Goal: Task Accomplishment & Management: Manage account settings

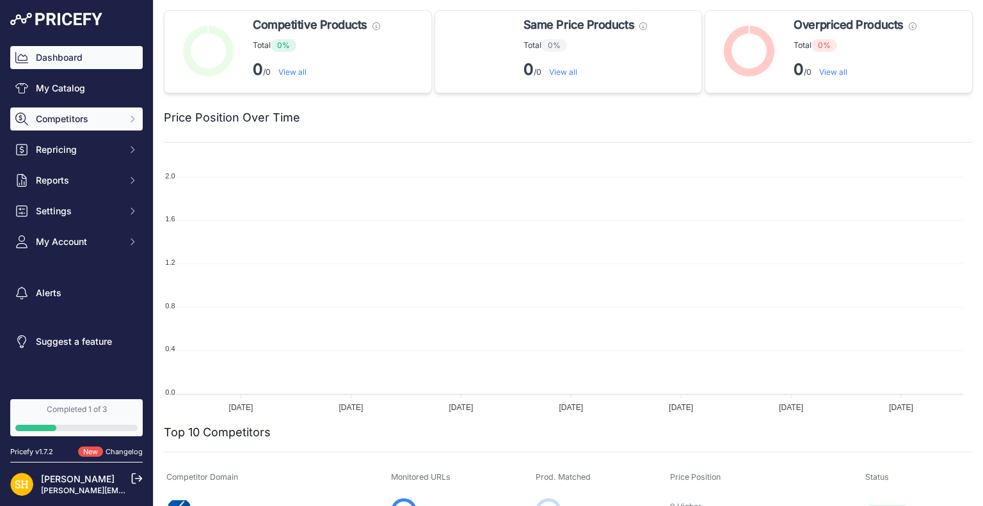
click at [77, 111] on button "Competitors" at bounding box center [76, 119] width 132 height 23
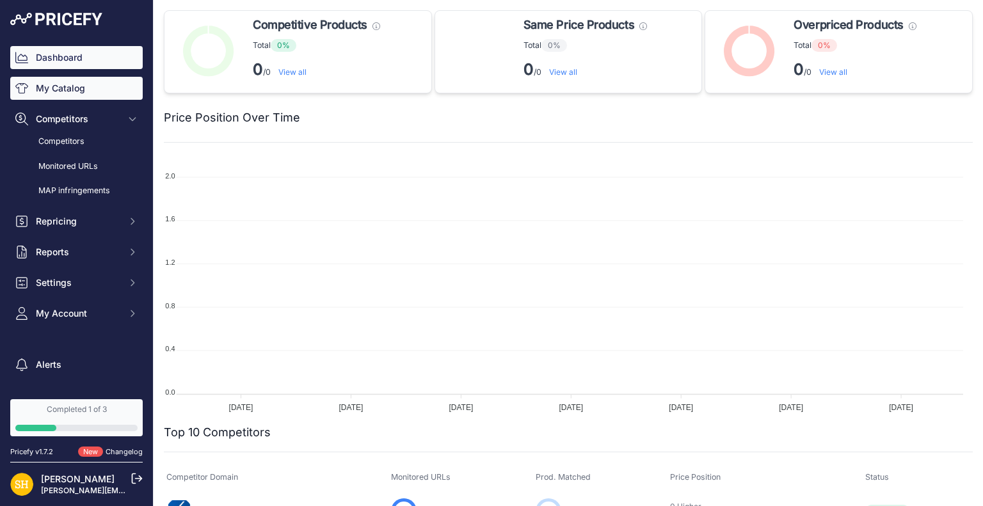
click at [92, 90] on link "My Catalog" at bounding box center [76, 88] width 132 height 23
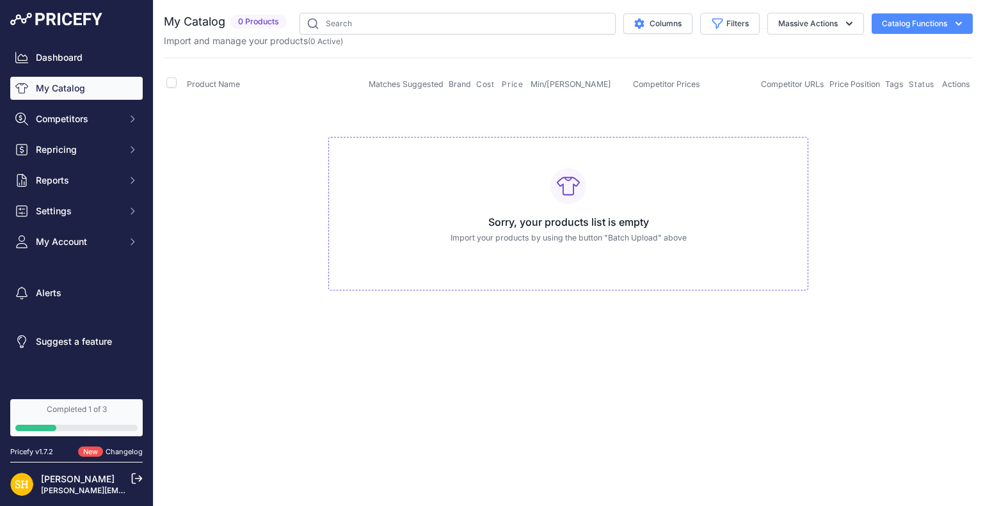
click at [932, 26] on button "Catalog Functions" at bounding box center [922, 23] width 101 height 20
click at [882, 74] on div "Export" at bounding box center [899, 73] width 143 height 23
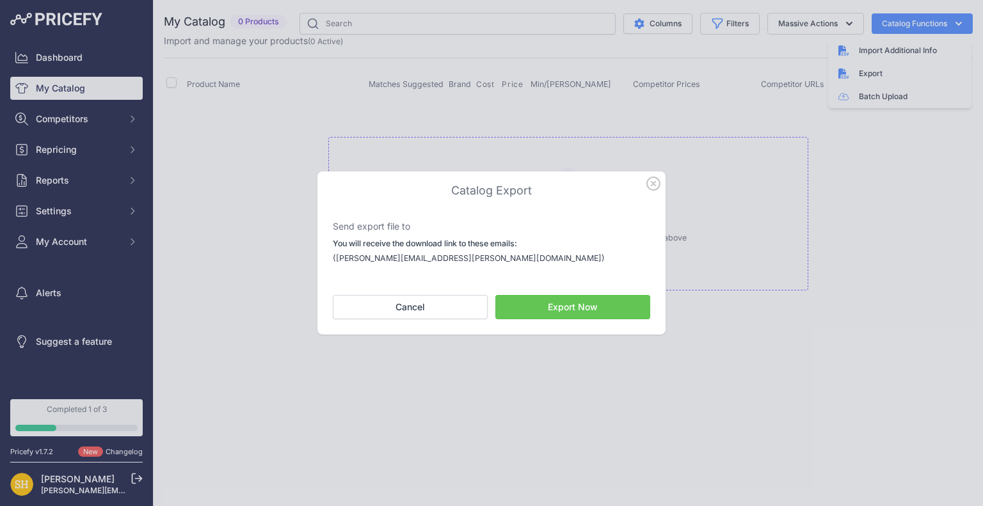
click at [522, 306] on button "Export Now" at bounding box center [572, 307] width 155 height 24
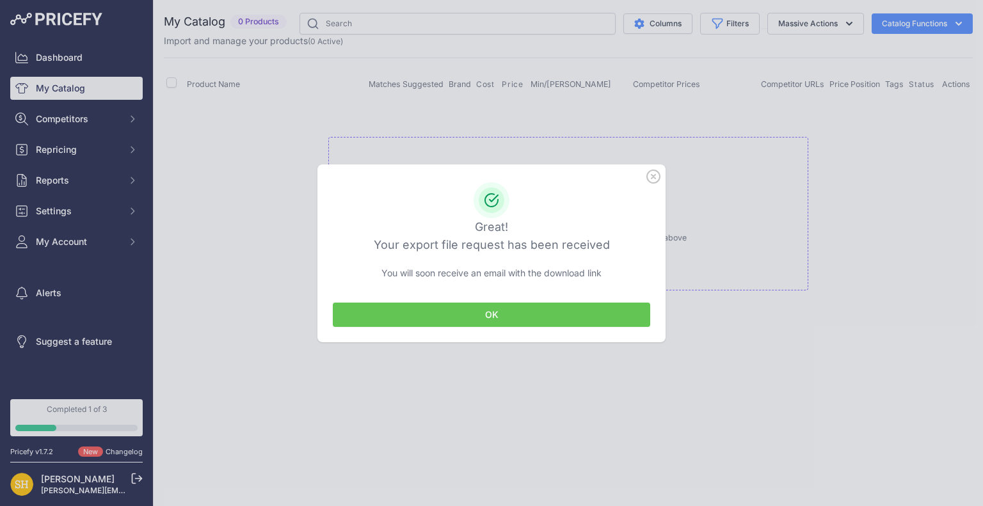
click at [406, 303] on button "OK" at bounding box center [491, 315] width 317 height 24
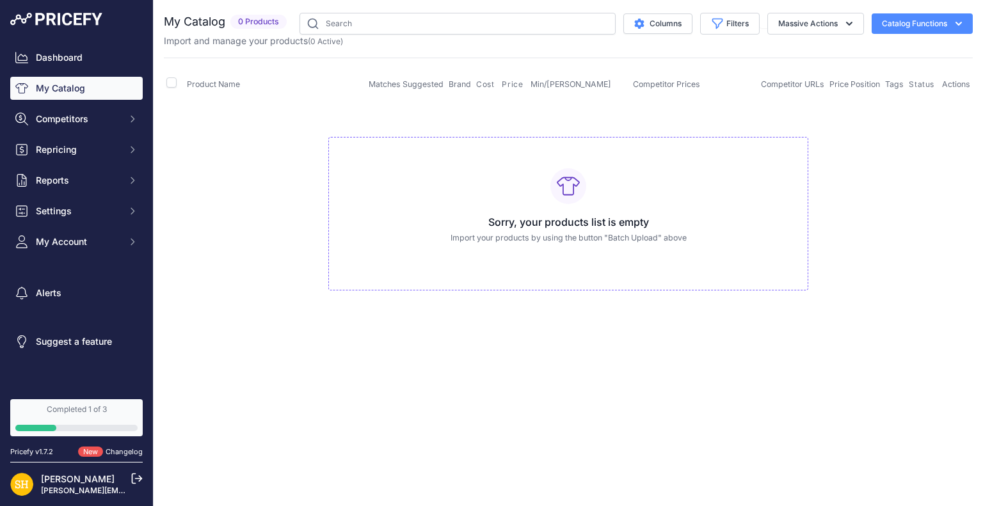
click at [894, 19] on button "Catalog Functions" at bounding box center [922, 23] width 101 height 20
click at [883, 95] on link "Batch Upload" at bounding box center [899, 96] width 143 height 23
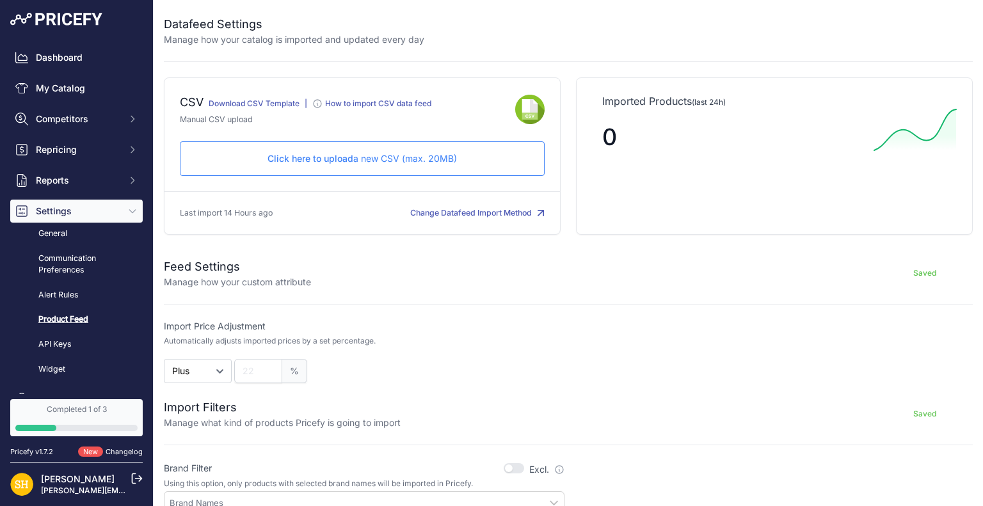
click at [401, 163] on p "Click here to upload a new CSV (max. 20MB)" at bounding box center [362, 158] width 343 height 13
click at [385, 157] on p "Click here to upload a new CSV (max. 20MB)" at bounding box center [362, 158] width 343 height 13
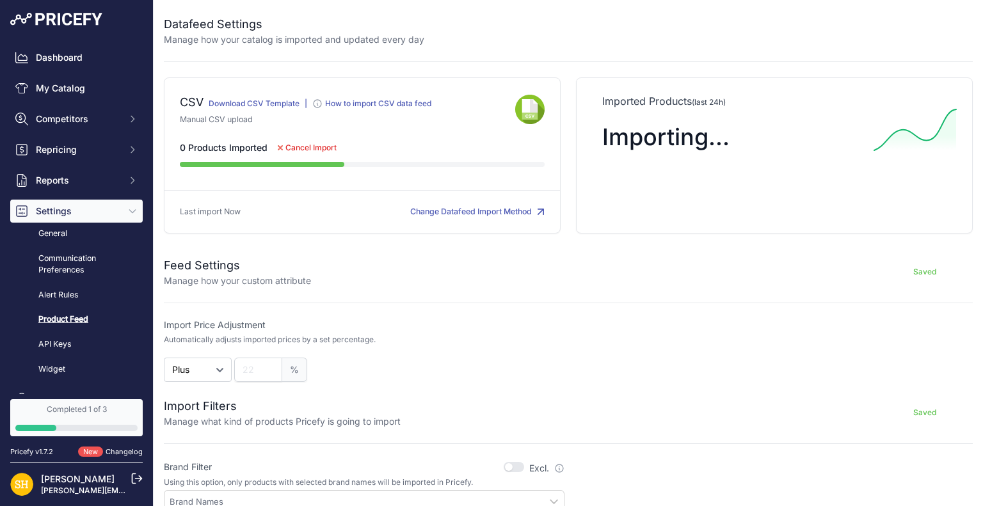
click at [493, 209] on button "Change Datafeed Import Method" at bounding box center [477, 212] width 134 height 12
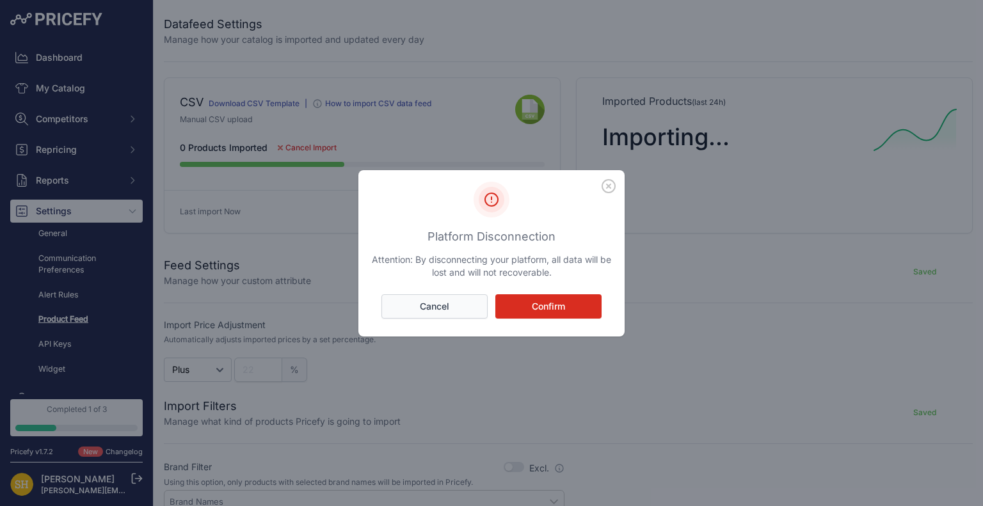
click at [453, 306] on button "Cancel" at bounding box center [434, 306] width 106 height 24
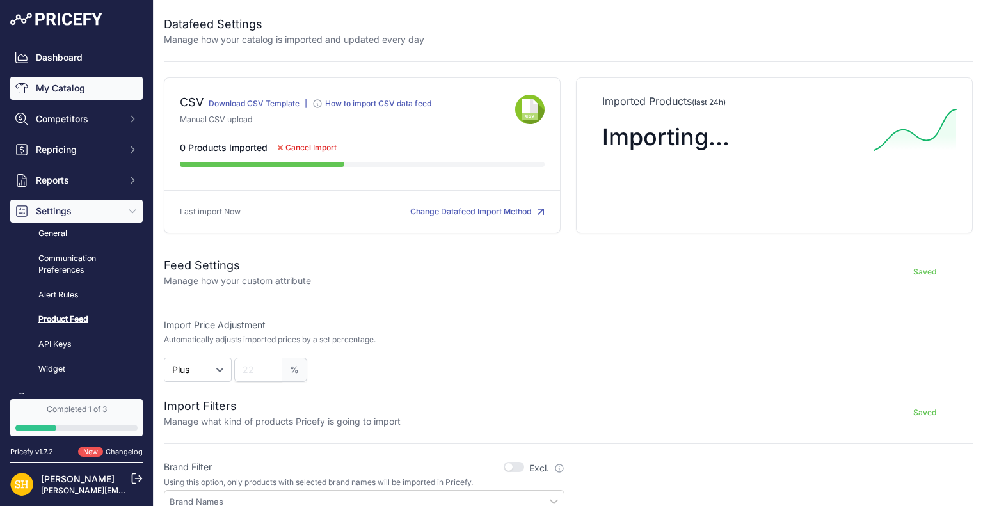
click at [70, 95] on link "My Catalog" at bounding box center [76, 88] width 132 height 23
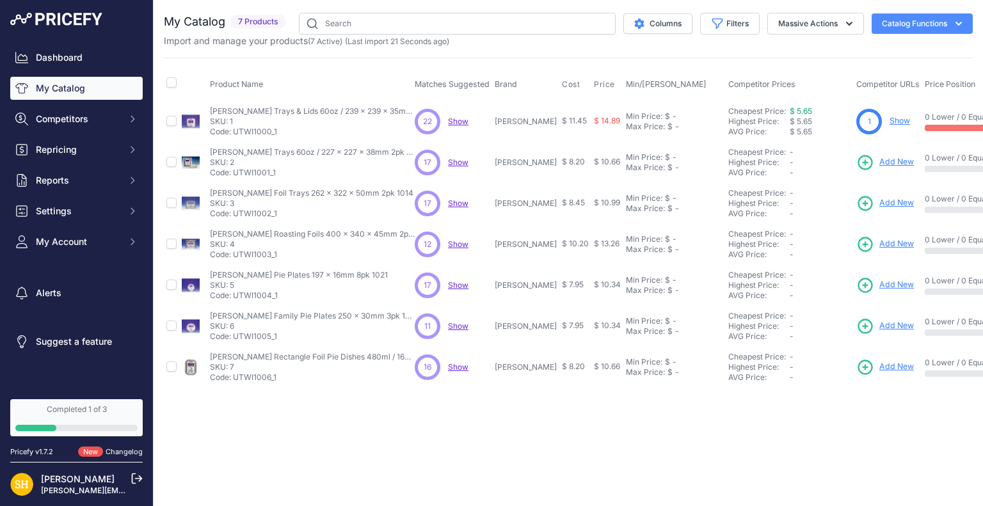
click at [459, 123] on span "Show" at bounding box center [458, 121] width 20 height 10
click at [268, 447] on div "Close You are not connected to the internet." at bounding box center [568, 253] width 829 height 506
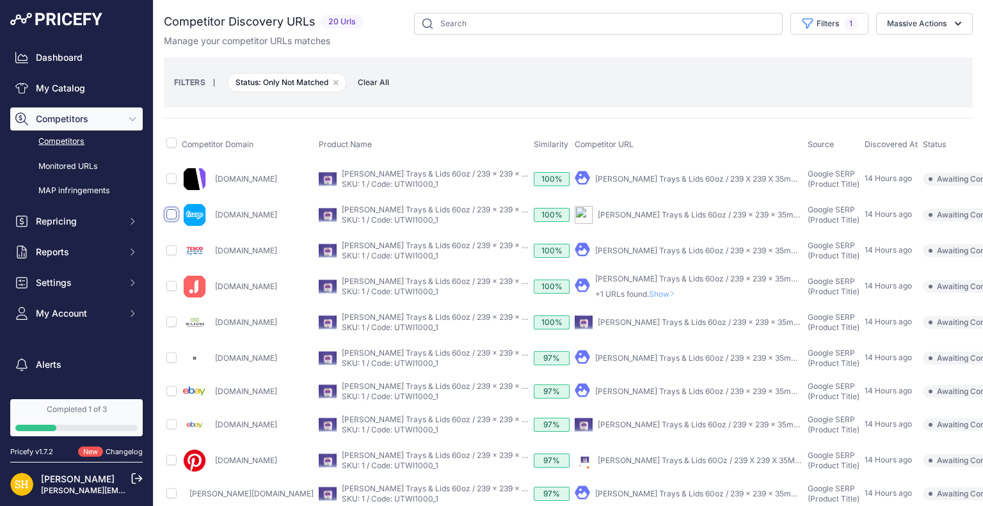
drag, startPoint x: 173, startPoint y: 218, endPoint x: 173, endPoint y: 207, distance: 11.5
click at [173, 218] on input "checkbox" at bounding box center [171, 214] width 10 height 10
checkbox input "true"
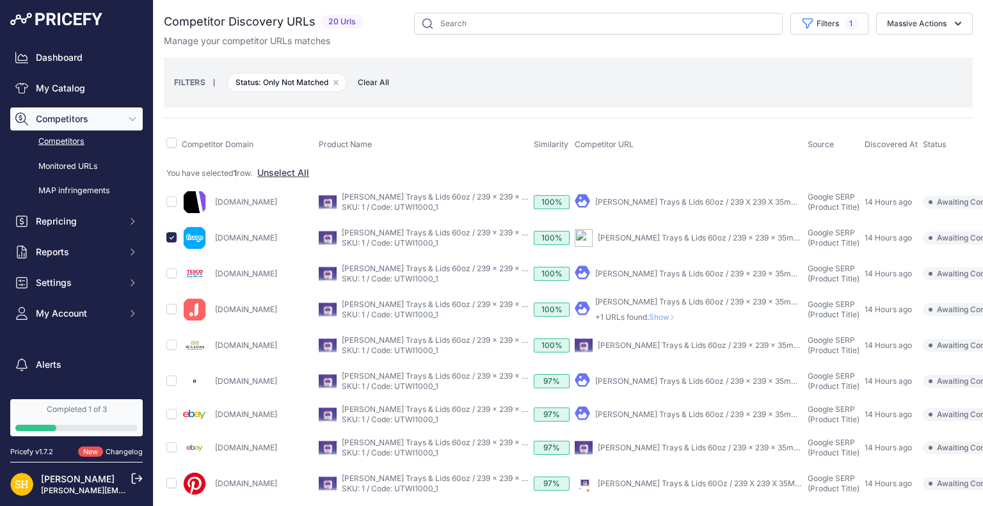
click at [598, 237] on link "[PERSON_NAME] Trays & Lids 60oz / 239 x 239 x 35mm 5pk 1008" at bounding box center [717, 238] width 238 height 10
click at [173, 235] on input "checkbox" at bounding box center [171, 237] width 10 height 10
checkbox input "false"
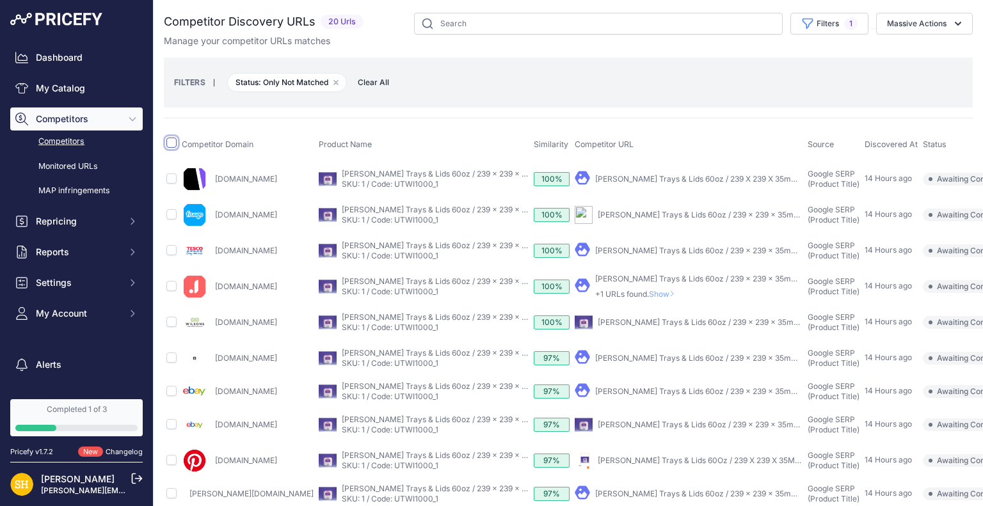
click at [173, 145] on input "checkbox" at bounding box center [171, 143] width 10 height 10
checkbox input "true"
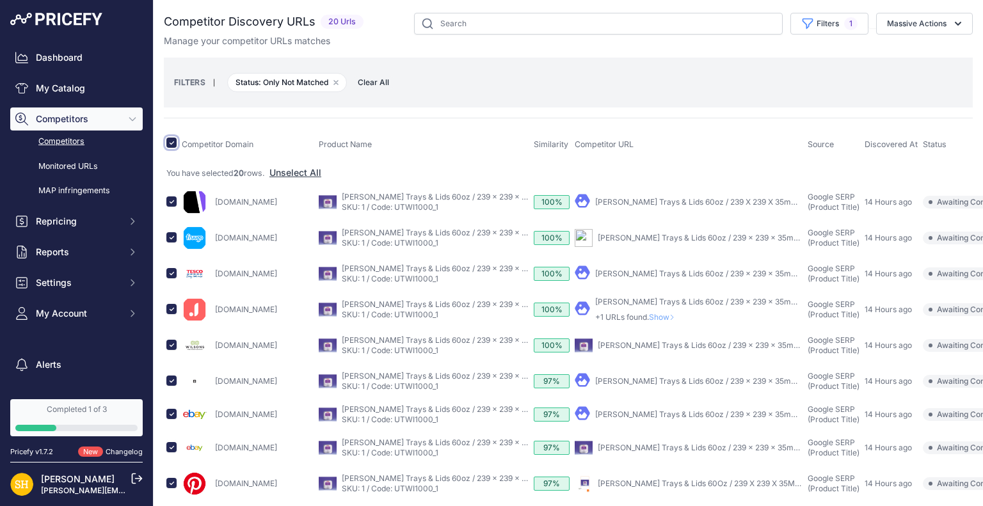
scroll to position [64, 0]
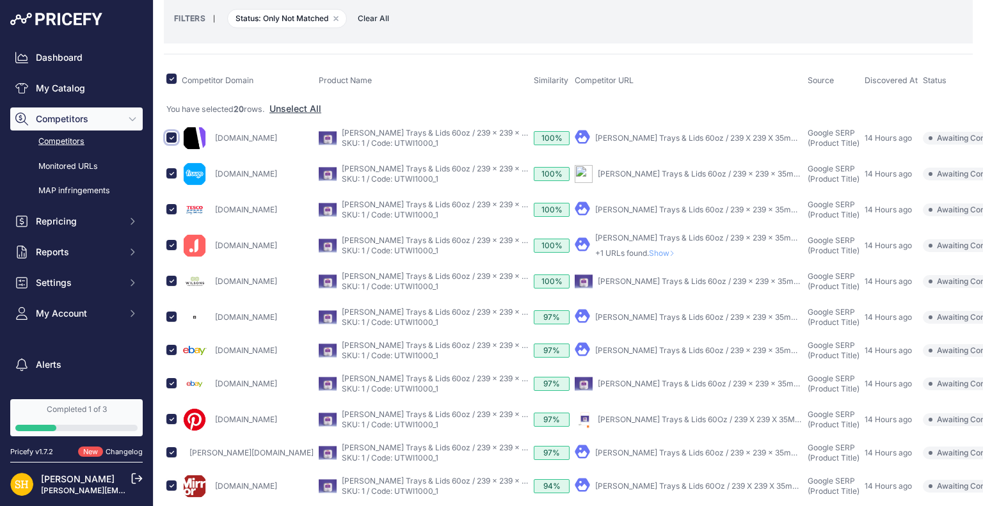
click at [171, 139] on input "checkbox" at bounding box center [171, 137] width 10 height 10
checkbox input "false"
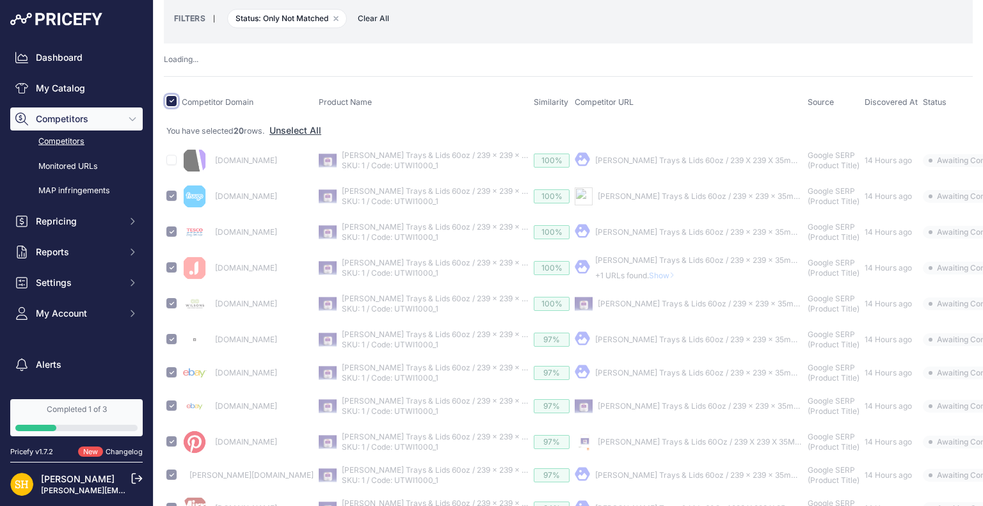
click at [170, 101] on input "checkbox" at bounding box center [171, 101] width 10 height 10
checkbox input "false"
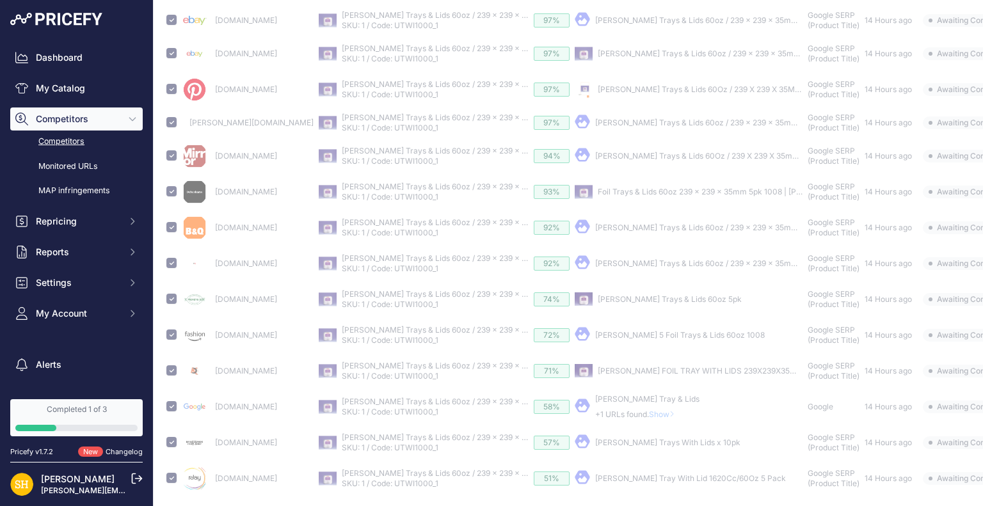
scroll to position [0, 0]
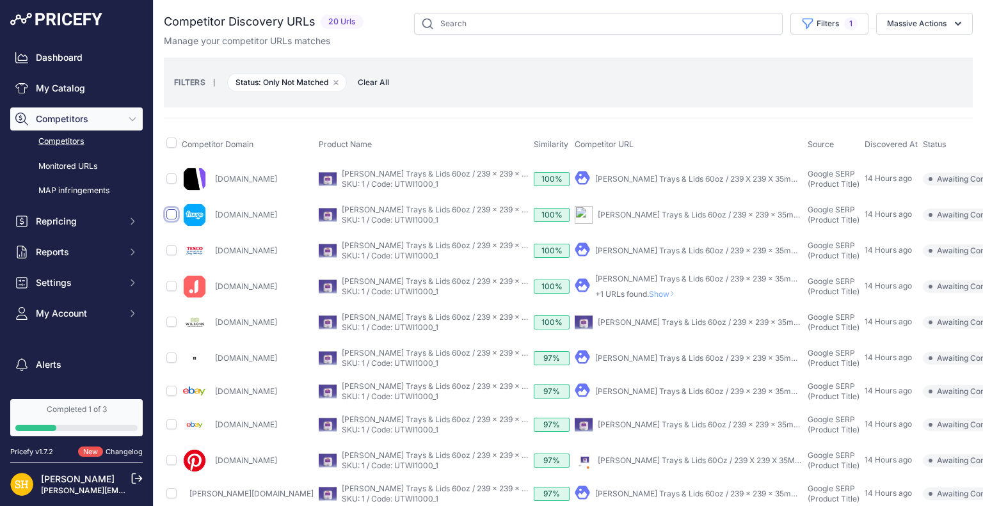
click at [169, 212] on input "checkbox" at bounding box center [171, 214] width 10 height 10
checkbox input "true"
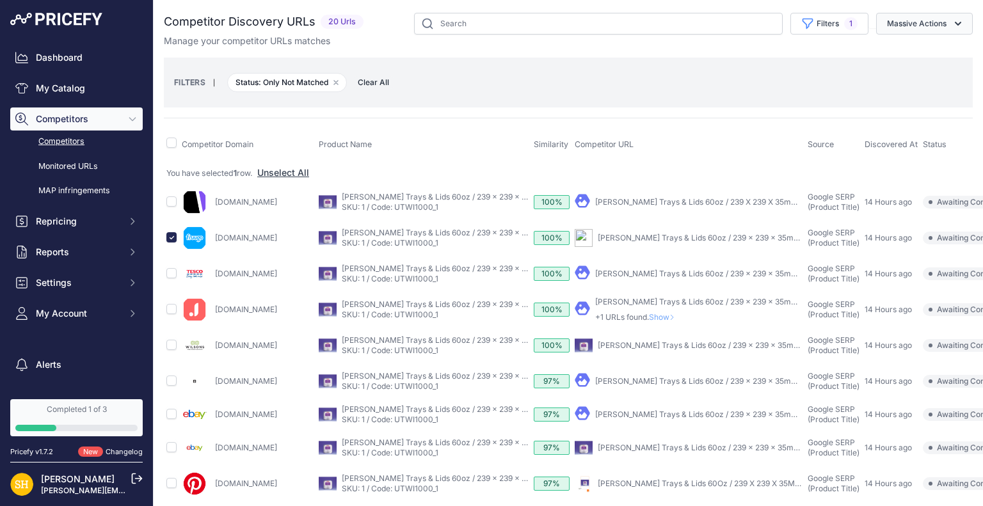
click at [952, 22] on icon "button" at bounding box center [958, 23] width 13 height 13
click at [916, 52] on span "Confirm Match" at bounding box center [912, 53] width 62 height 11
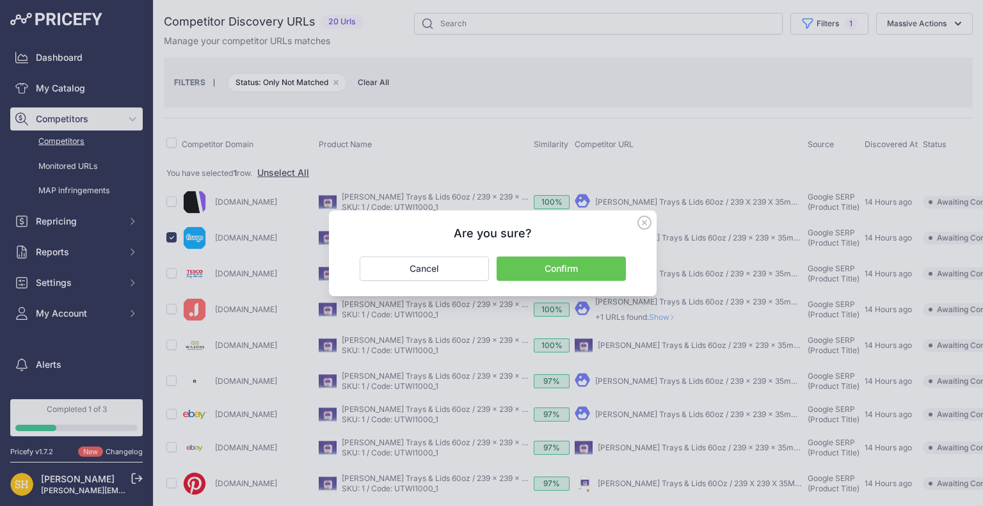
click at [553, 268] on button "Confirm" at bounding box center [561, 269] width 129 height 24
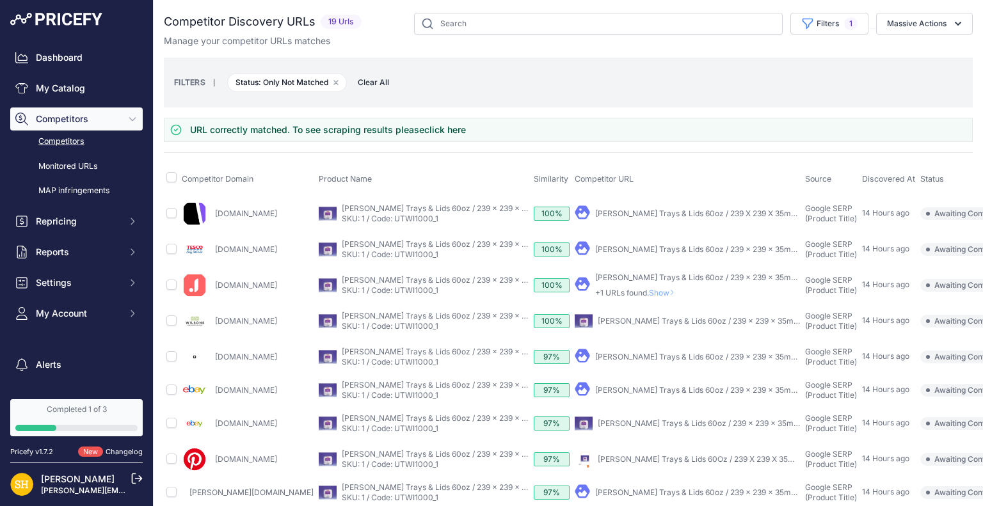
click at [70, 140] on link "Competitors" at bounding box center [76, 142] width 132 height 22
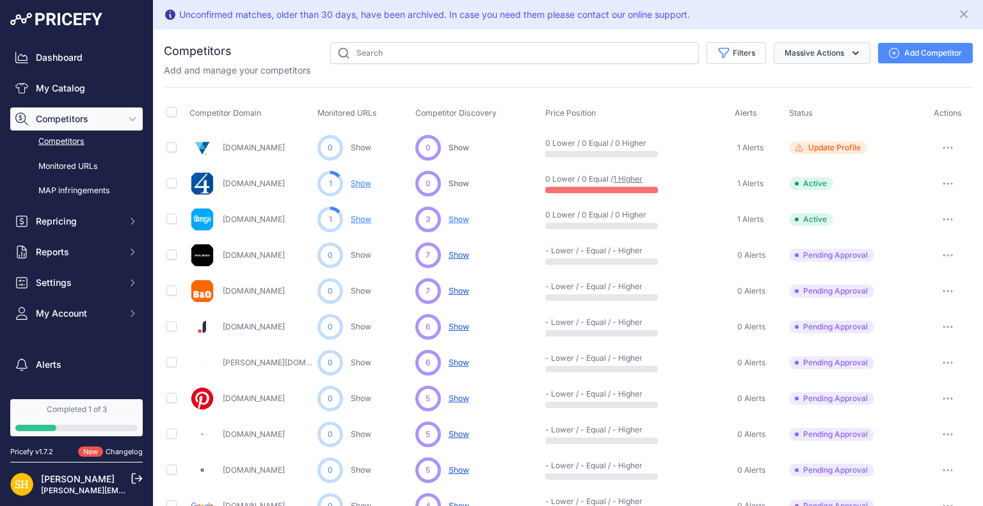
click at [840, 58] on button "Massive Actions" at bounding box center [822, 53] width 97 height 22
click at [843, 20] on div "Unconfirmed matches, older than 30 days, have been archived. In case you need t…" at bounding box center [568, 14] width 809 height 19
click at [67, 89] on link "My Catalog" at bounding box center [76, 88] width 132 height 23
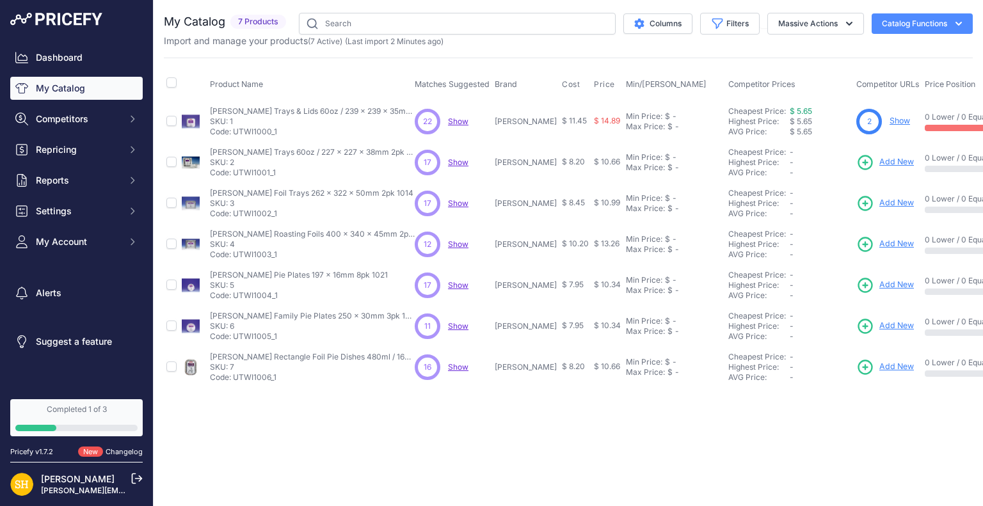
click at [889, 120] on link "Show" at bounding box center [899, 121] width 20 height 10
